Goal: Task Accomplishment & Management: Use online tool/utility

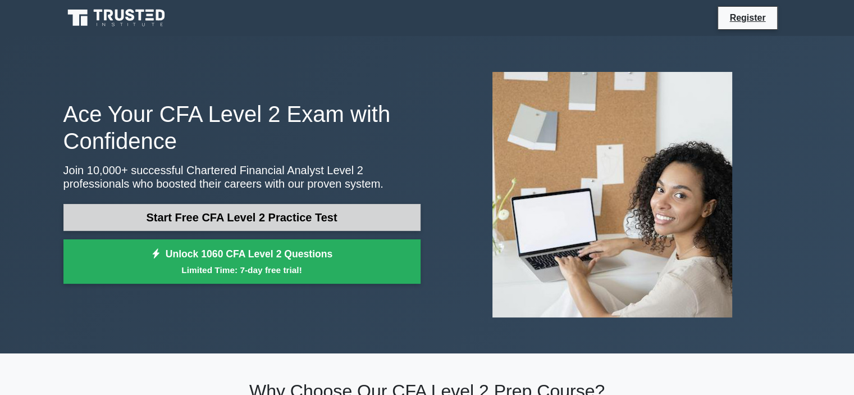
click at [332, 226] on link "Start Free CFA Level 2 Practice Test" at bounding box center [241, 217] width 357 height 27
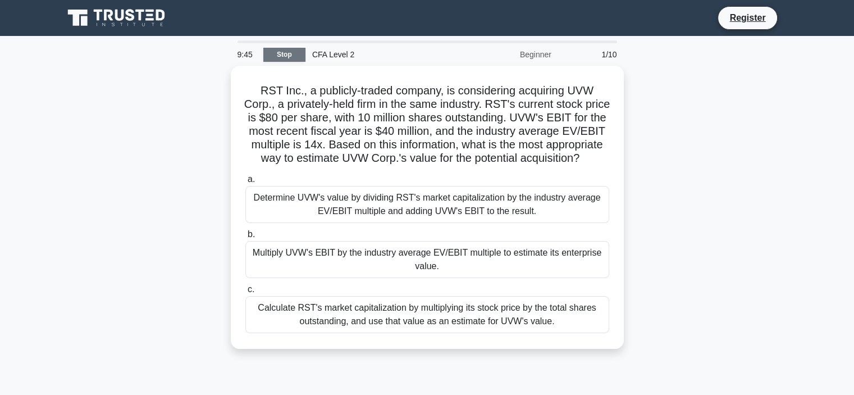
click at [288, 56] on link "Stop" at bounding box center [284, 55] width 42 height 14
